Goal: Find specific page/section: Find specific page/section

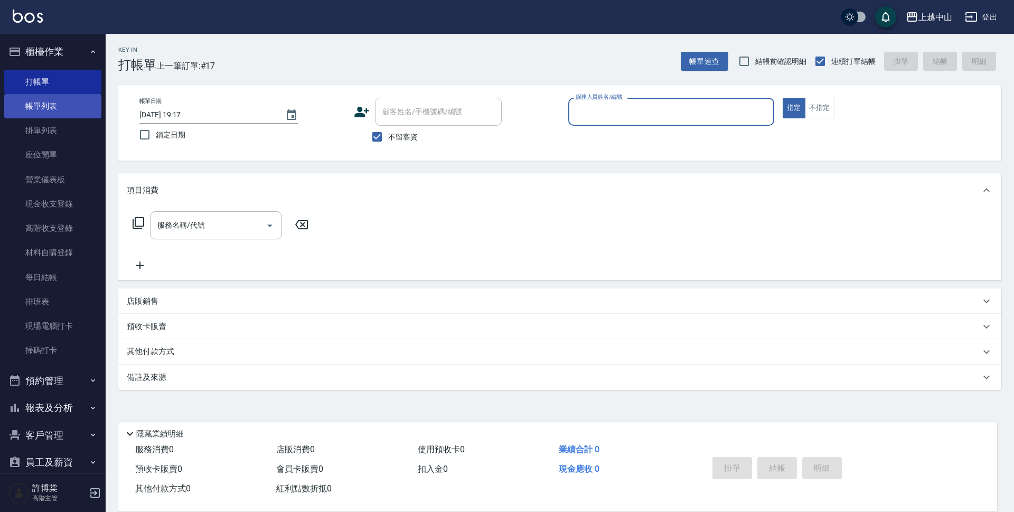
click at [43, 107] on link "帳單列表" at bounding box center [52, 106] width 97 height 24
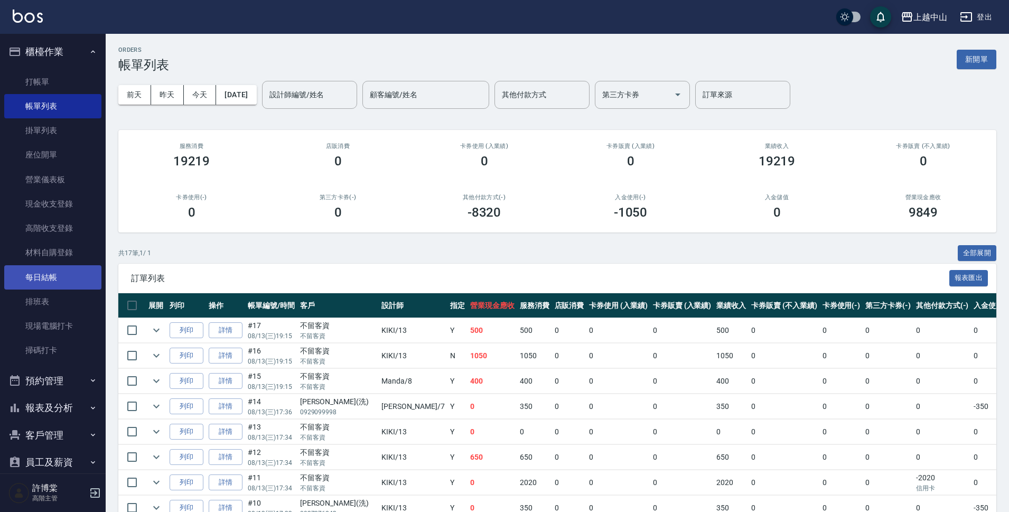
drag, startPoint x: 106, startPoint y: 131, endPoint x: 87, endPoint y: 286, distance: 156.5
click at [87, 286] on div "櫃檯作業 打帳單 帳單列表 掛單列表 座位開單 營業儀表板 現金收支登錄 高階收支登錄 材料自購登錄 每日結帳 排班表 現場電腦打卡 掃碼打卡 預約管理 預約…" at bounding box center [53, 273] width 106 height 478
click at [57, 404] on button "報表及分析" at bounding box center [52, 407] width 97 height 27
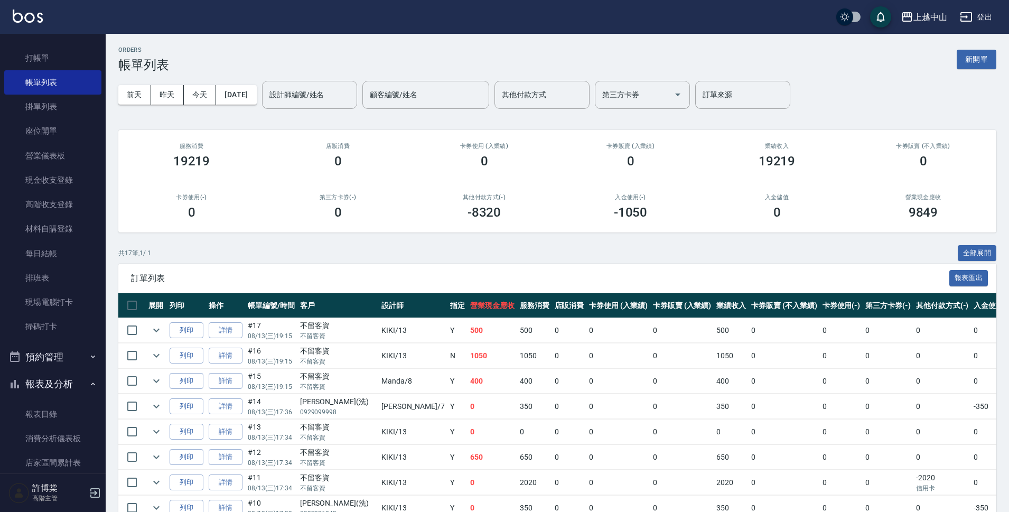
scroll to position [53, 0]
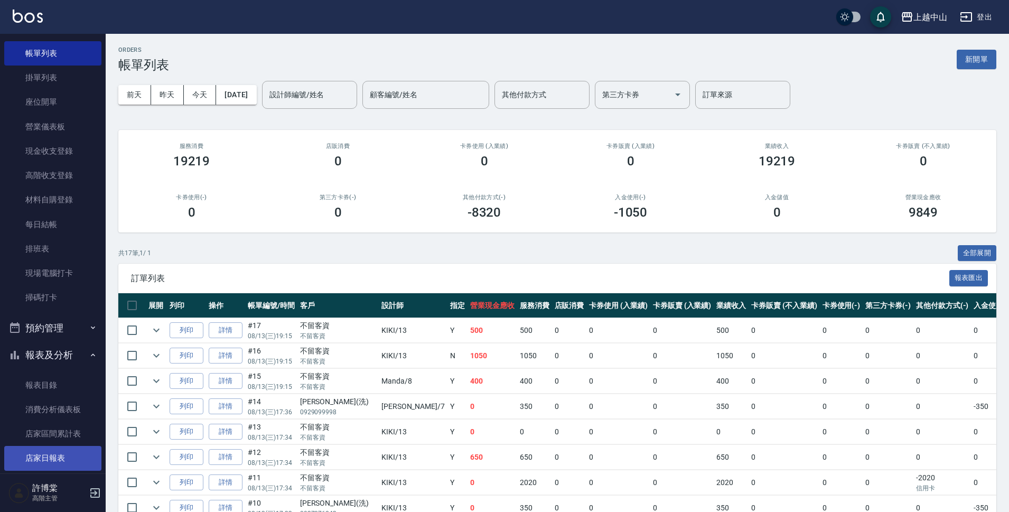
click at [70, 451] on link "店家日報表" at bounding box center [52, 458] width 97 height 24
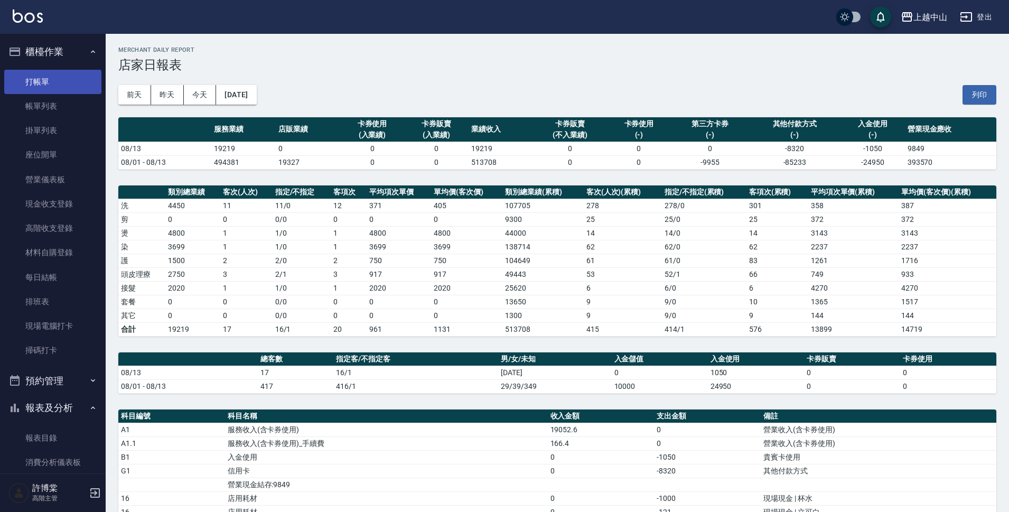
click at [42, 80] on link "打帳單" at bounding box center [52, 82] width 97 height 24
